Goal: Transaction & Acquisition: Subscribe to service/newsletter

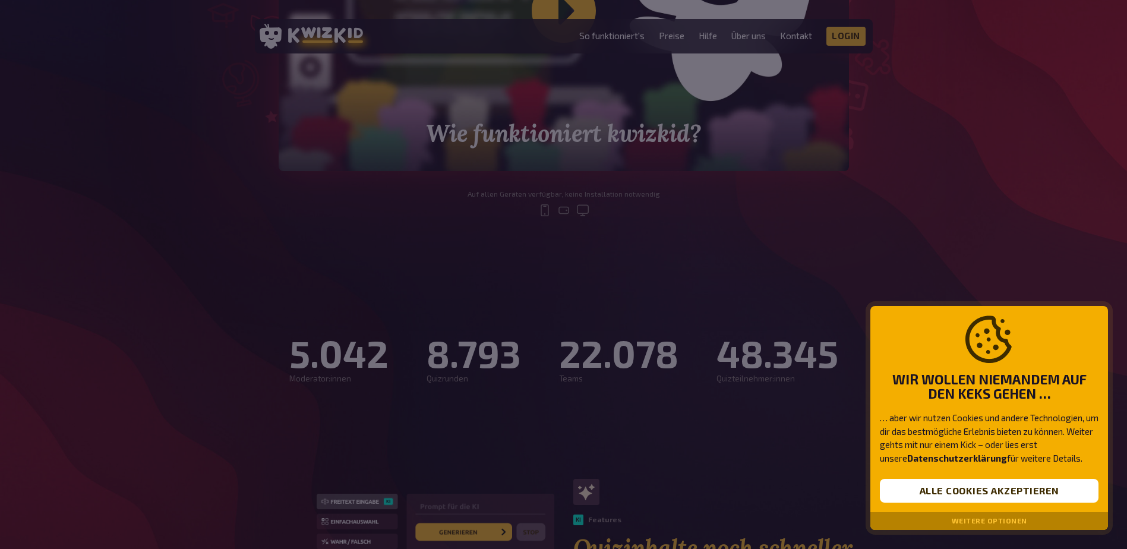
scroll to position [535, 0]
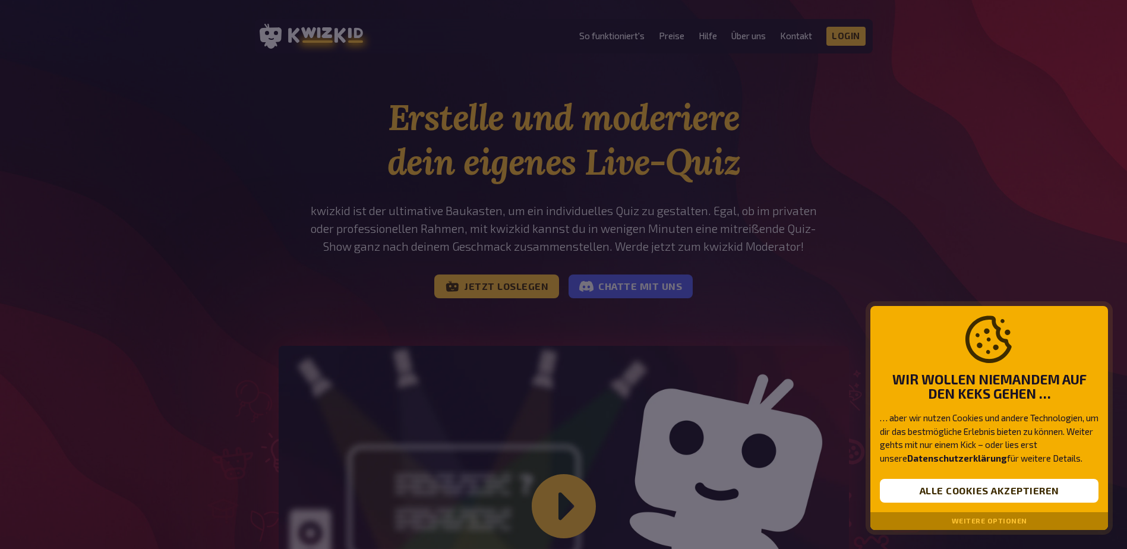
click at [526, 277] on div at bounding box center [563, 274] width 1127 height 549
click at [1029, 487] on button "Alle Cookies akzeptieren" at bounding box center [989, 491] width 219 height 24
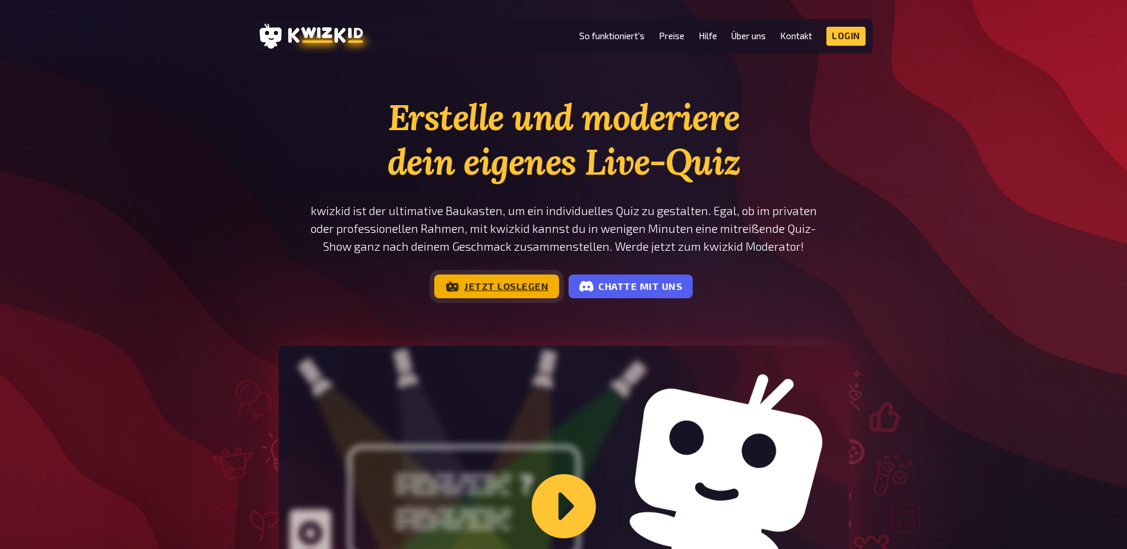
click at [485, 281] on link "Jetzt loslegen" at bounding box center [496, 287] width 125 height 24
